Goal: Task Accomplishment & Management: Use online tool/utility

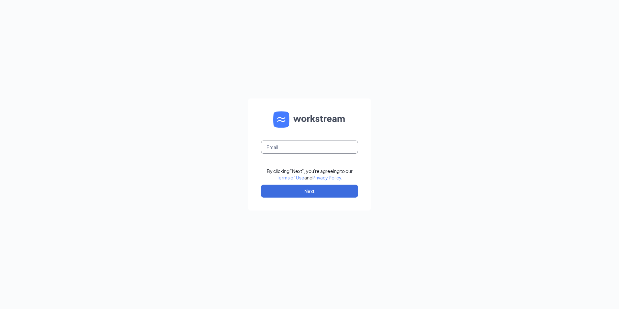
click at [276, 141] on input "text" at bounding box center [309, 146] width 97 height 13
type input "ljs70057@ljsilvers.com"
click at [311, 191] on button "Next" at bounding box center [309, 190] width 97 height 13
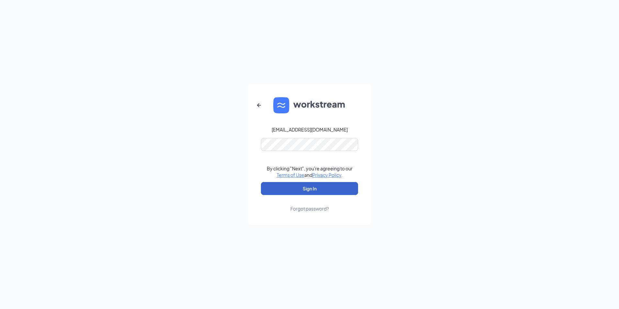
drag, startPoint x: 349, startPoint y: 183, endPoint x: 351, endPoint y: 180, distance: 3.8
click at [350, 182] on button "Sign In" at bounding box center [309, 188] width 97 height 13
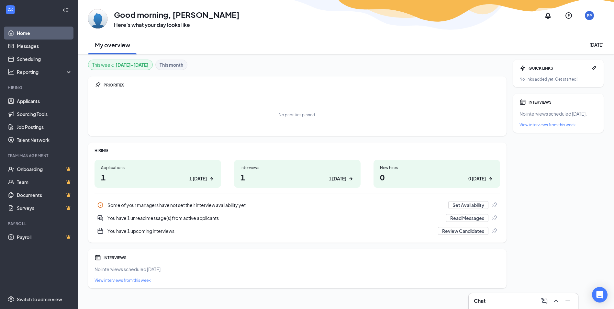
click at [336, 178] on div "1 today" at bounding box center [337, 178] width 17 height 7
